Goal: Use online tool/utility: Utilize a website feature to perform a specific function

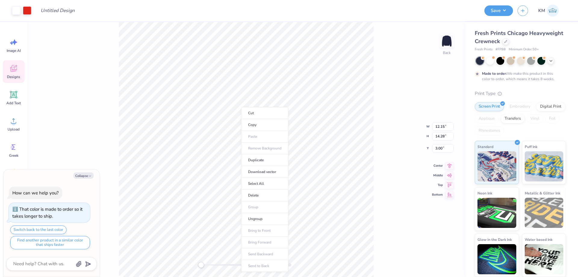
type textarea "x"
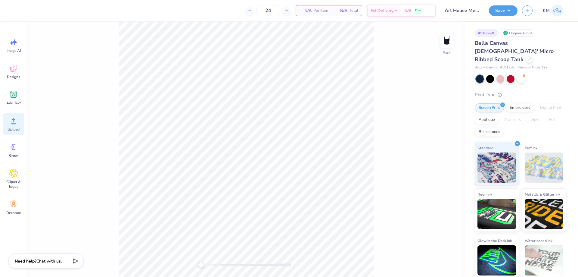
click at [17, 122] on icon at bounding box center [13, 120] width 9 height 9
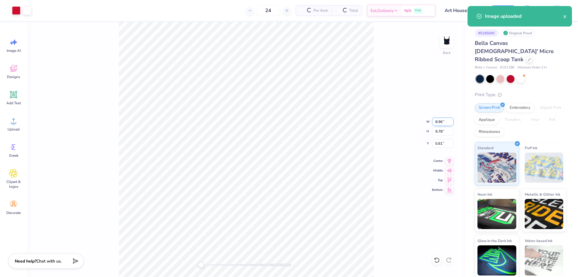
click at [440, 123] on input "8.96" at bounding box center [443, 121] width 22 height 8
type input "7.00"
type input "7.65"
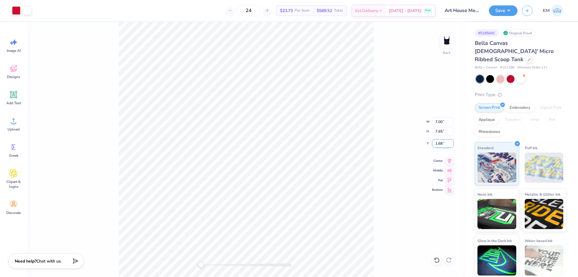
click at [440, 145] on input "1.68" at bounding box center [443, 143] width 22 height 8
type input "1"
click at [389, 129] on div "Back W 7.00 7.00 " H 7.65 7.65 " Y 1 1 " Center Middle Top Bottom" at bounding box center [246, 149] width 438 height 255
click at [497, 17] on div "Save KM" at bounding box center [533, 10] width 89 height 21
click at [500, 13] on button "Save" at bounding box center [503, 10] width 29 height 11
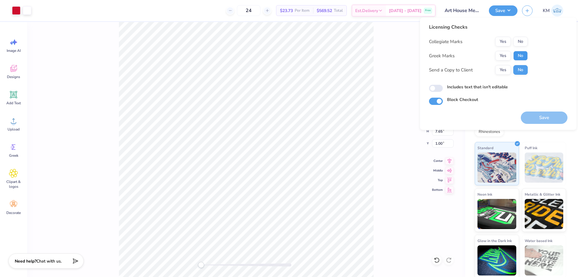
click at [519, 56] on button "No" at bounding box center [520, 56] width 14 height 10
click at [520, 37] on button "No" at bounding box center [520, 42] width 14 height 10
click at [505, 68] on button "Yes" at bounding box center [503, 70] width 16 height 10
click at [535, 122] on button "Save" at bounding box center [544, 117] width 47 height 12
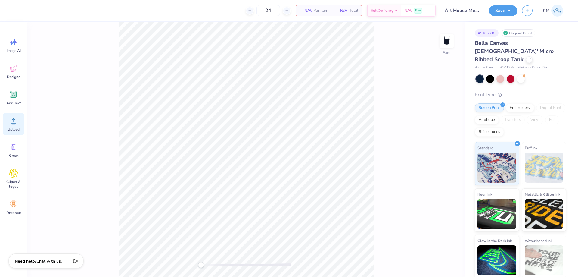
click at [7, 126] on div "Upload" at bounding box center [14, 124] width 22 height 23
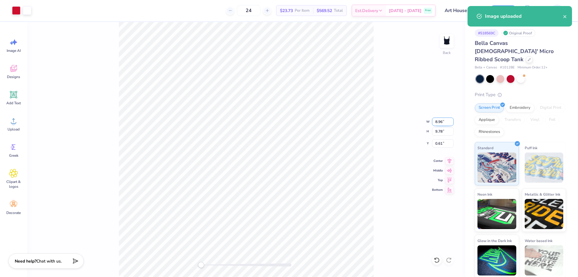
click at [440, 120] on input "8.96" at bounding box center [443, 121] width 22 height 8
type input "7.00"
type input "7.65"
click at [437, 147] on input "1.68" at bounding box center [443, 143] width 22 height 8
type input "1"
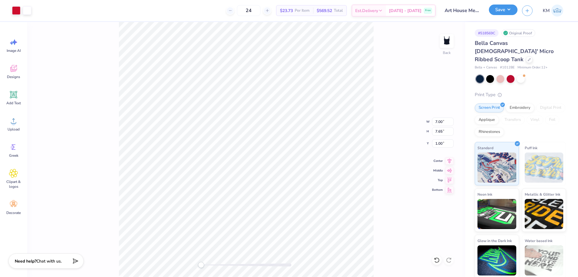
click at [500, 8] on button "Save" at bounding box center [503, 10] width 29 height 11
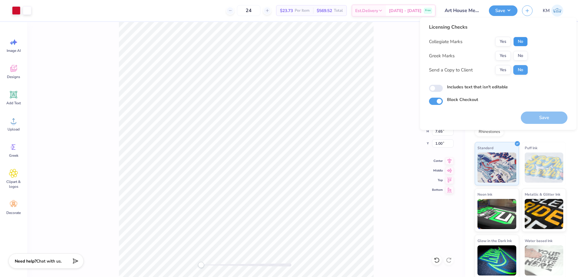
click at [516, 40] on button "No" at bounding box center [520, 42] width 14 height 10
click at [520, 52] on button "No" at bounding box center [520, 56] width 14 height 10
click at [506, 66] on button "Yes" at bounding box center [503, 70] width 16 height 10
click at [546, 111] on button "Save" at bounding box center [544, 117] width 47 height 12
